Goal: Transaction & Acquisition: Obtain resource

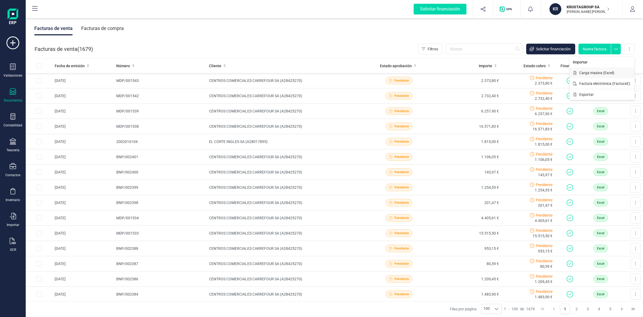
click at [590, 77] on button "Carga masiva (Excel)" at bounding box center [601, 72] width 65 height 11
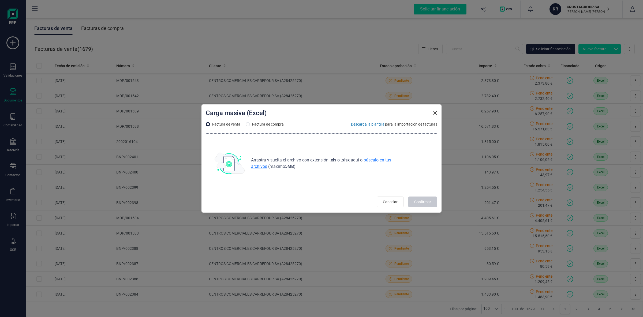
click at [380, 159] on span "búscalo en tus archivos" at bounding box center [321, 163] width 140 height 12
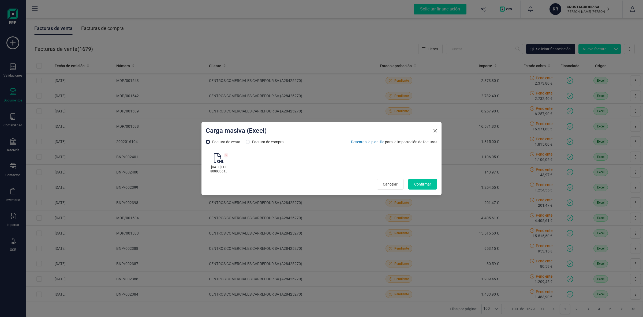
click at [426, 184] on span "Confirmar" at bounding box center [422, 184] width 17 height 5
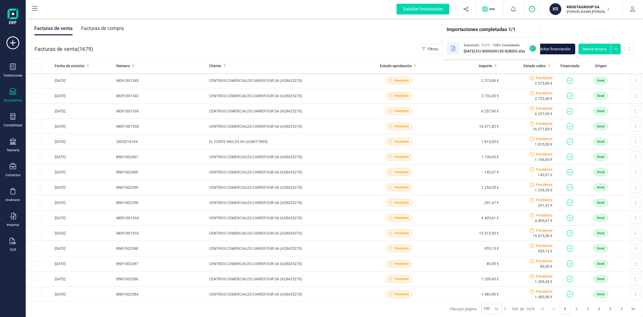
click at [560, 48] on span "Solicitar financiación" at bounding box center [553, 48] width 35 height 5
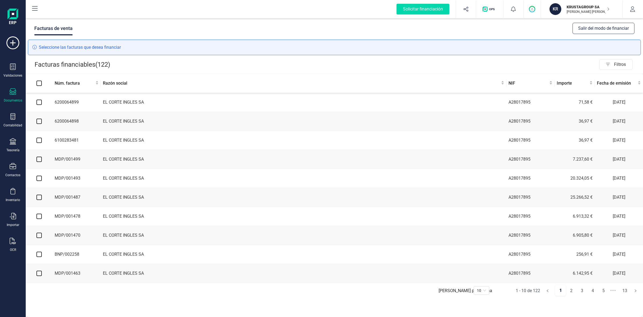
click at [40, 104] on input "checkbox" at bounding box center [38, 102] width 5 height 5
checkbox input "true"
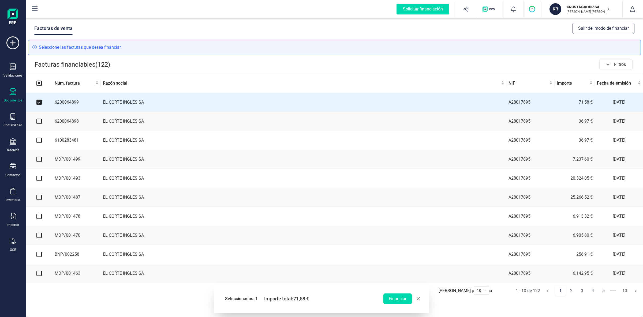
click at [39, 122] on input "checkbox" at bounding box center [38, 121] width 5 height 5
checkbox input "true"
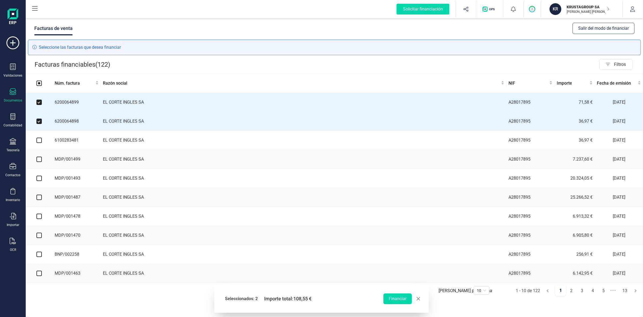
click at [39, 141] on input "checkbox" at bounding box center [38, 140] width 5 height 5
checkbox input "true"
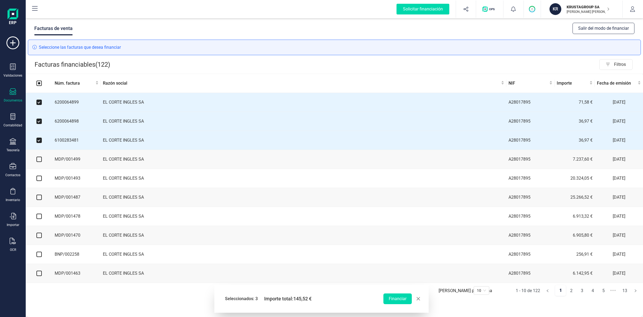
click at [39, 160] on input "checkbox" at bounding box center [38, 159] width 5 height 5
checkbox input "true"
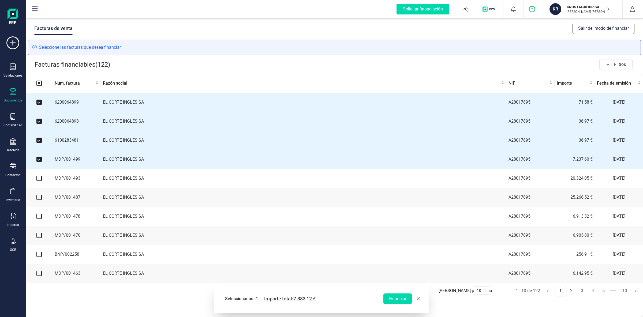
click at [39, 180] on input "checkbox" at bounding box center [38, 178] width 5 height 5
checkbox input "true"
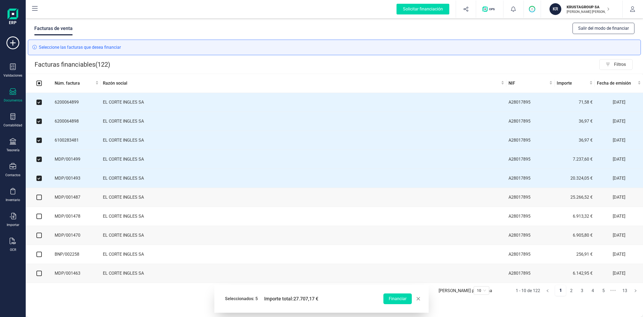
click at [40, 195] on td at bounding box center [39, 197] width 27 height 19
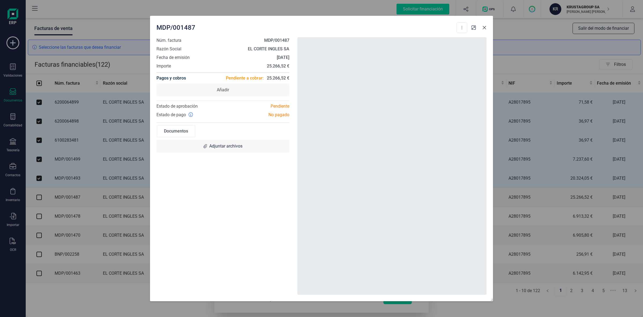
click at [485, 29] on icon "button" at bounding box center [484, 27] width 4 height 4
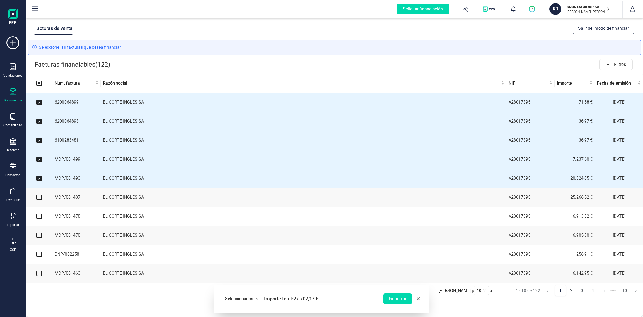
click at [39, 199] on input "checkbox" at bounding box center [38, 197] width 5 height 5
checkbox input "true"
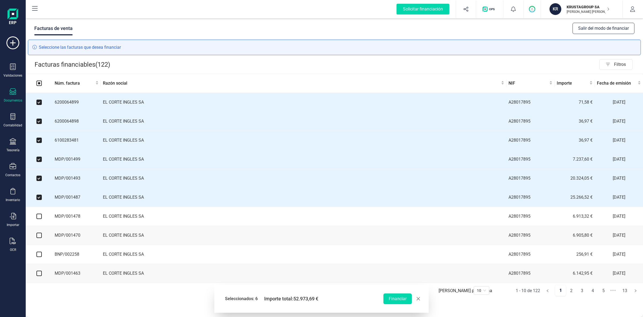
click at [40, 218] on input "checkbox" at bounding box center [38, 216] width 5 height 5
checkbox input "true"
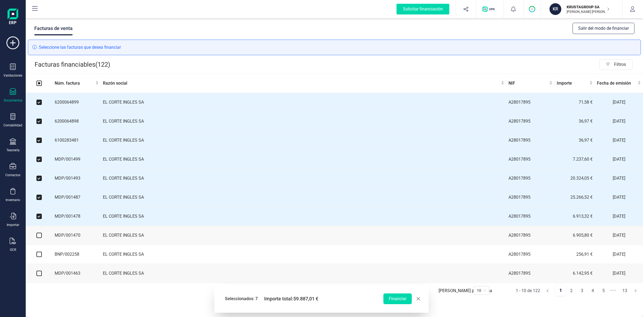
click at [38, 236] on input "checkbox" at bounding box center [38, 235] width 5 height 5
checkbox input "true"
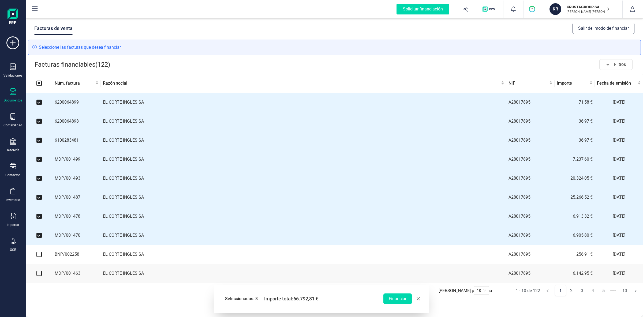
click at [39, 257] on input "checkbox" at bounding box center [38, 254] width 5 height 5
checkbox input "true"
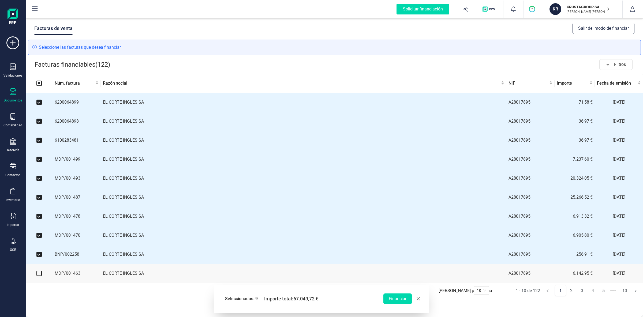
click at [40, 275] on input "checkbox" at bounding box center [38, 273] width 5 height 5
checkbox input "true"
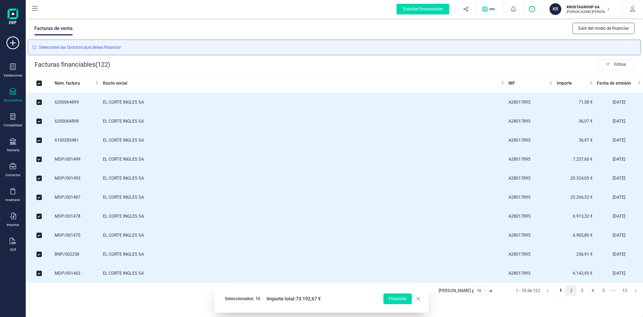
click at [569, 296] on link "2" at bounding box center [571, 290] width 10 height 11
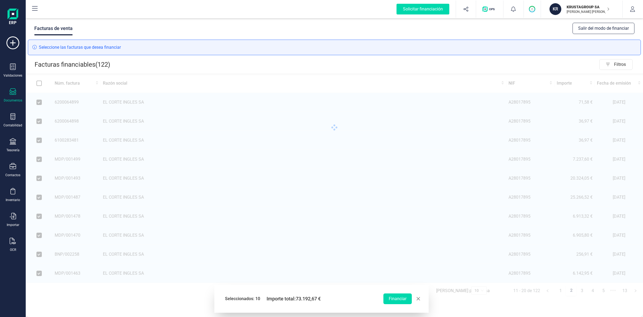
checkbox input "false"
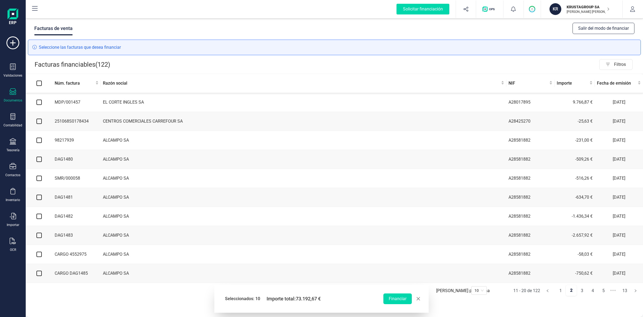
click at [38, 102] on input "checkbox" at bounding box center [38, 102] width 5 height 5
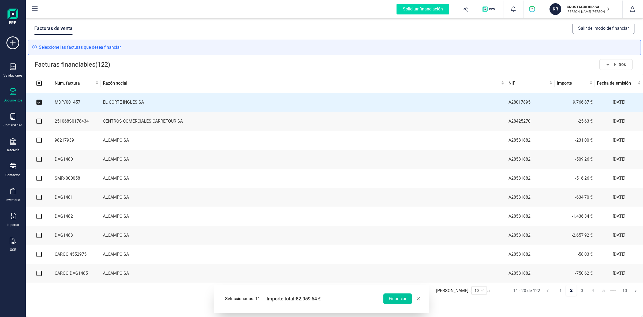
click at [395, 298] on button "Financiar" at bounding box center [397, 298] width 28 height 11
click at [325, 307] on div "Seleccionados: 11 Importe total: 82.959,54 € Financiar" at bounding box center [316, 298] width 197 height 19
click at [396, 299] on button "Financiar" at bounding box center [397, 298] width 28 height 11
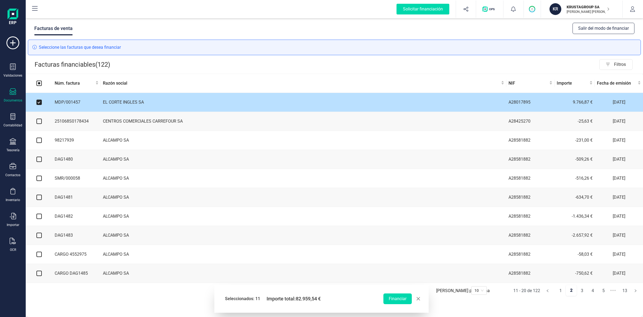
click at [40, 103] on input "checkbox" at bounding box center [38, 102] width 5 height 5
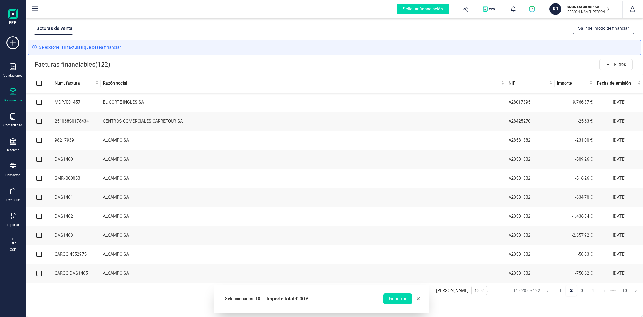
click at [40, 103] on input "checkbox" at bounding box center [38, 102] width 5 height 5
checkbox input "true"
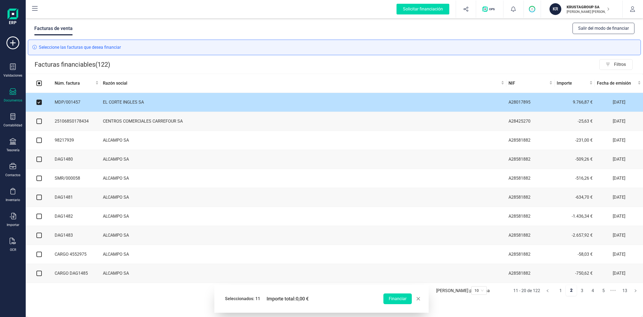
click at [43, 102] on td at bounding box center [39, 102] width 27 height 19
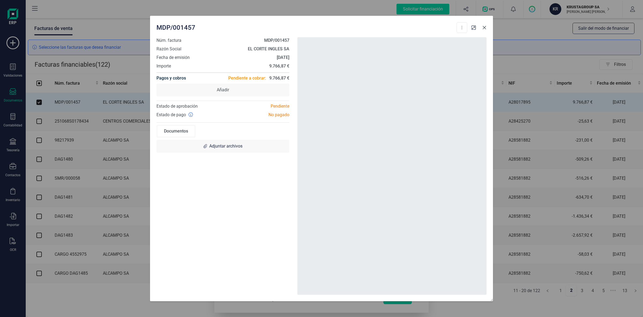
click at [486, 30] on button "button" at bounding box center [484, 27] width 9 height 9
